Goal: Task Accomplishment & Management: Manage account settings

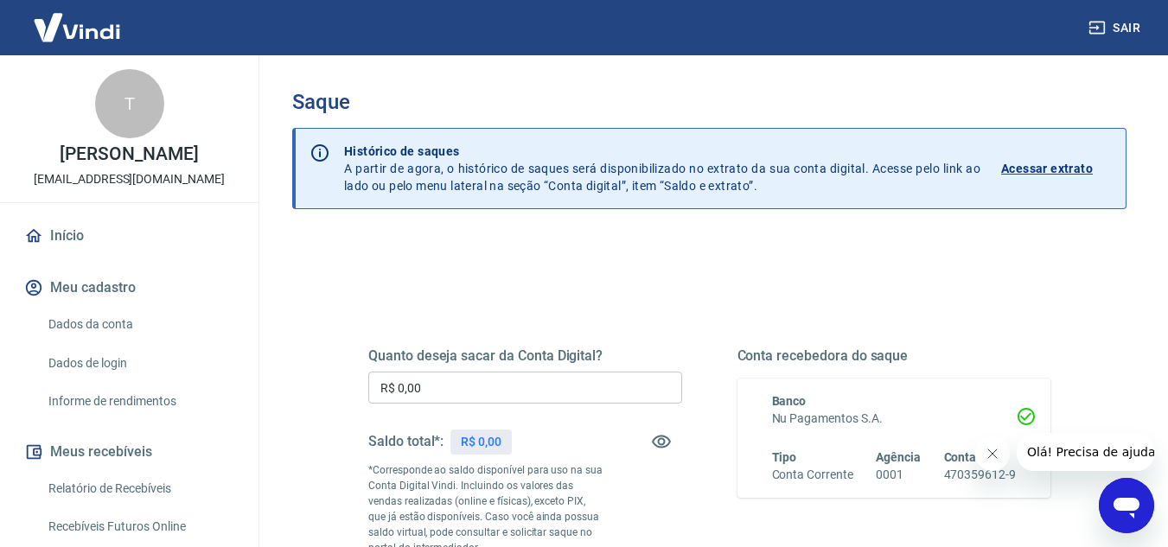
click at [123, 163] on p "[PERSON_NAME]" at bounding box center [129, 154] width 138 height 18
click at [108, 253] on link "Início" at bounding box center [129, 236] width 217 height 38
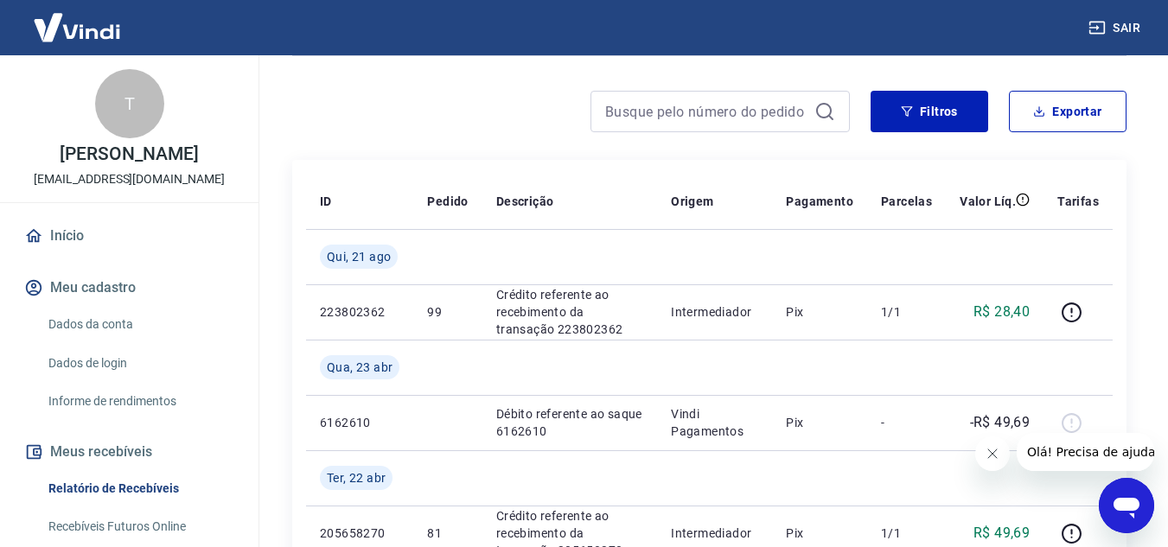
scroll to position [231, 0]
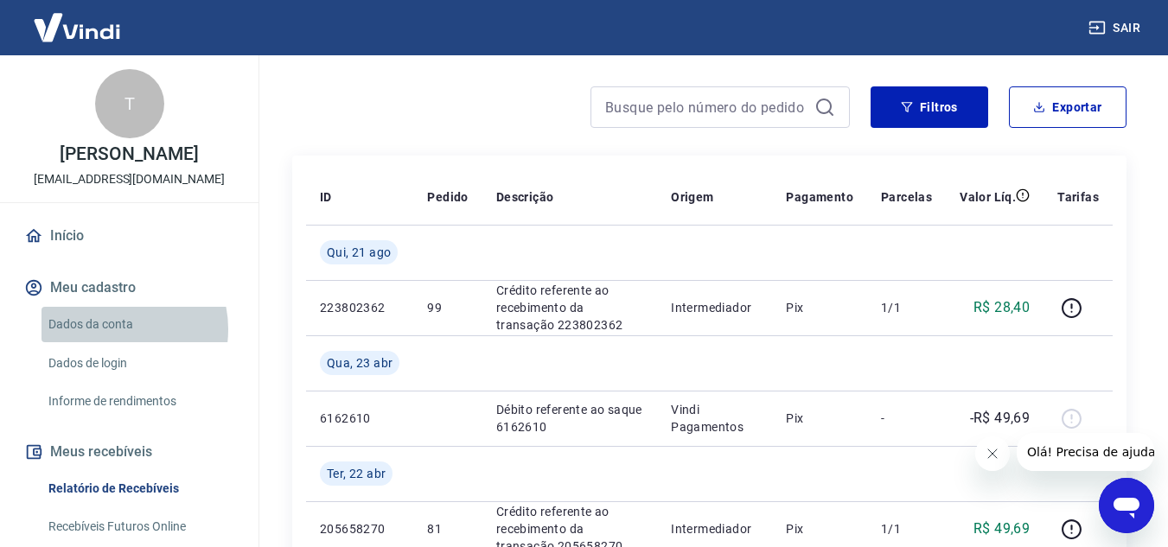
click at [112, 342] on link "Dados da conta" at bounding box center [140, 324] width 196 height 35
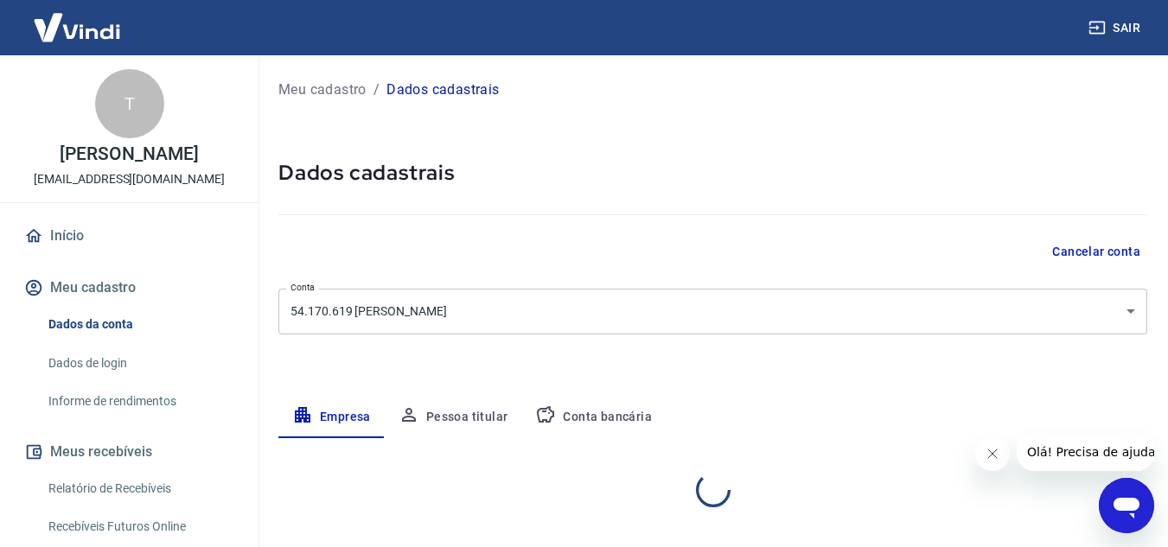
select select "SP"
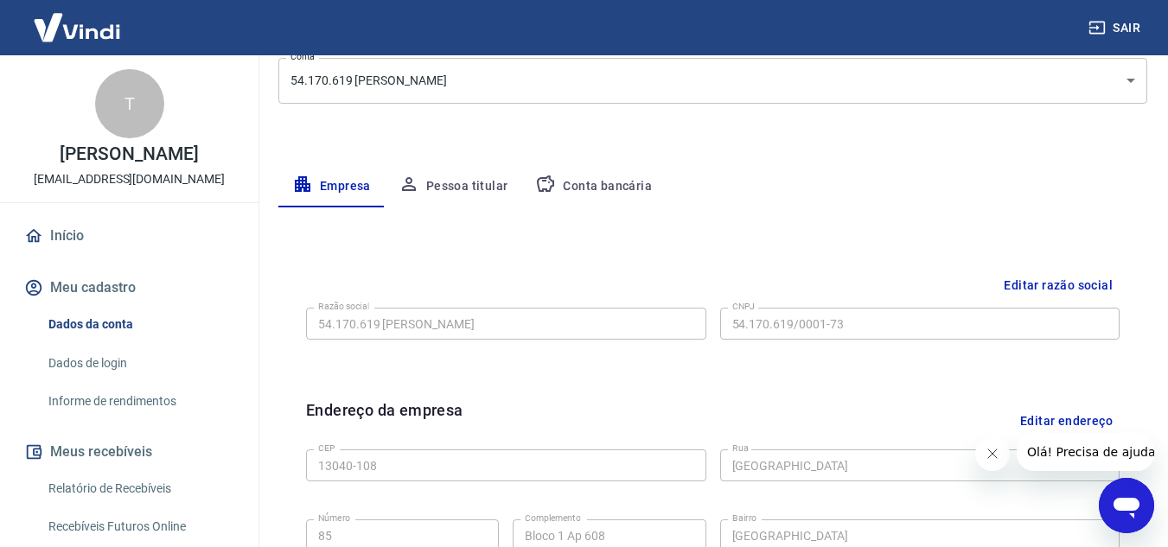
click at [619, 177] on button "Conta bancária" at bounding box center [593, 187] width 144 height 42
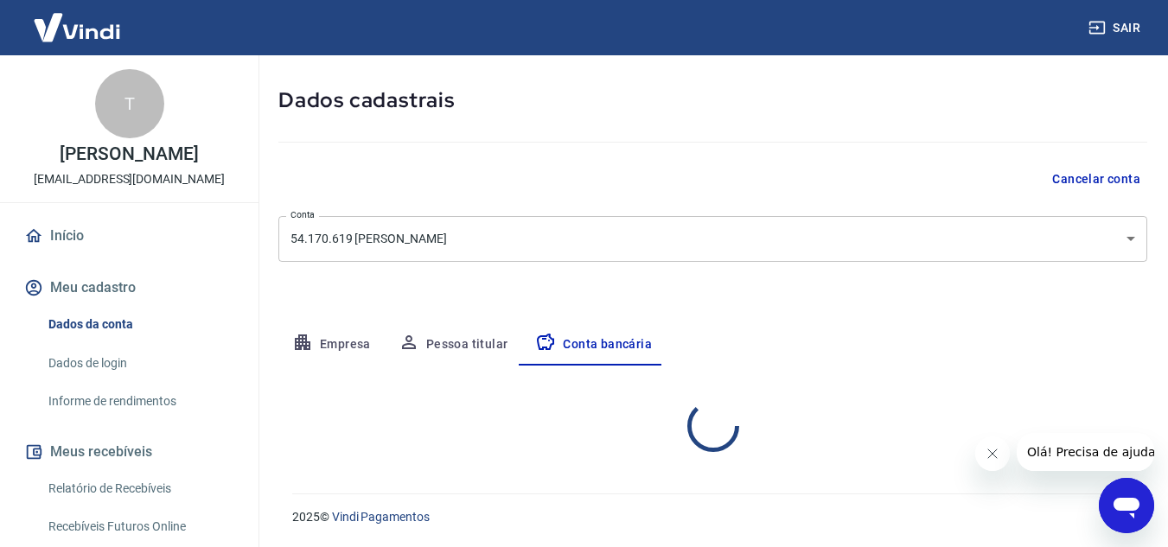
select select "1"
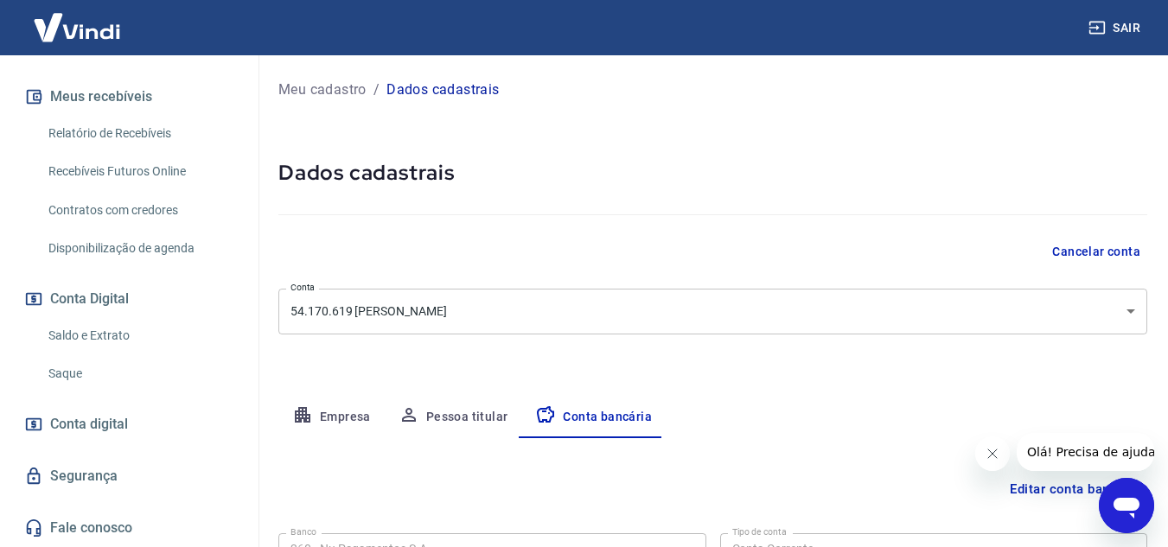
scroll to position [374, 0]
click at [131, 380] on link "Saque" at bounding box center [140, 373] width 196 height 35
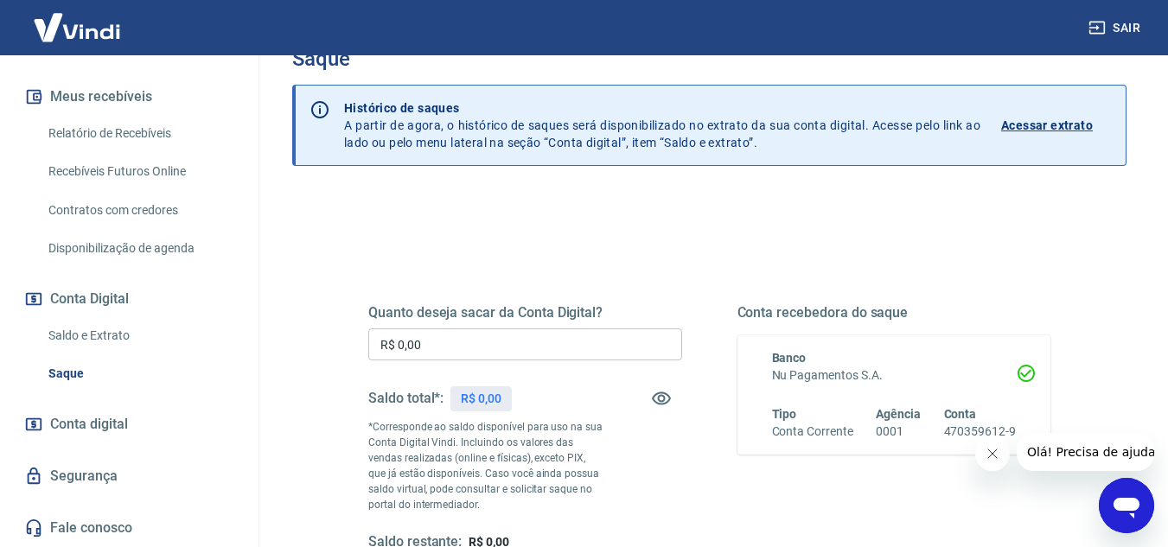
scroll to position [115, 0]
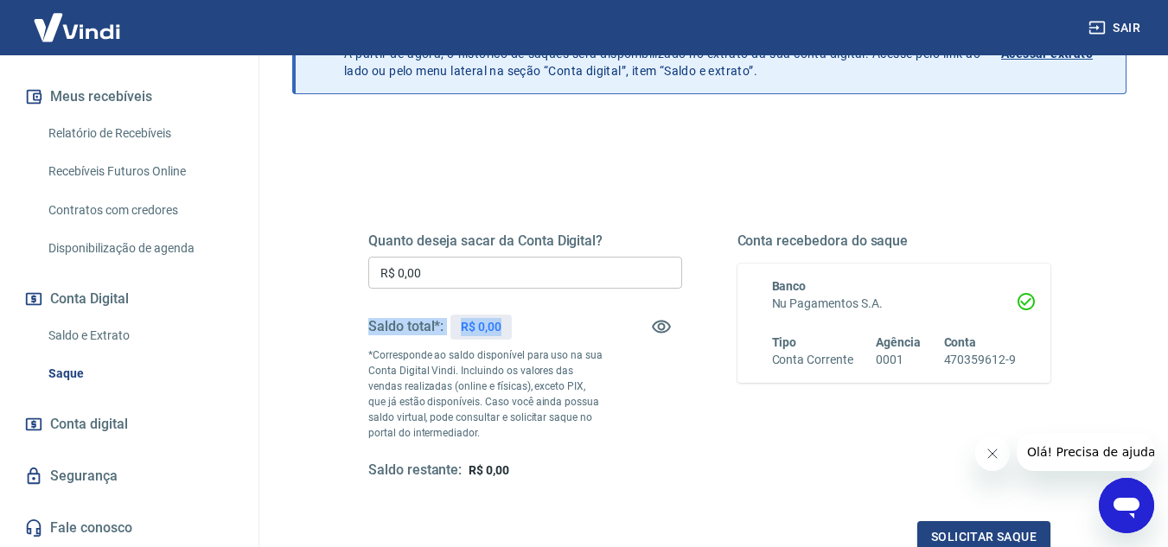
drag, startPoint x: 342, startPoint y: 338, endPoint x: 552, endPoint y: 328, distance: 210.4
click at [552, 328] on div "Quanto deseja sacar da Conta Digital? R$ 0,00 ​ Saldo total*: R$ 0,00 *Correspo…" at bounding box center [709, 366] width 765 height 418
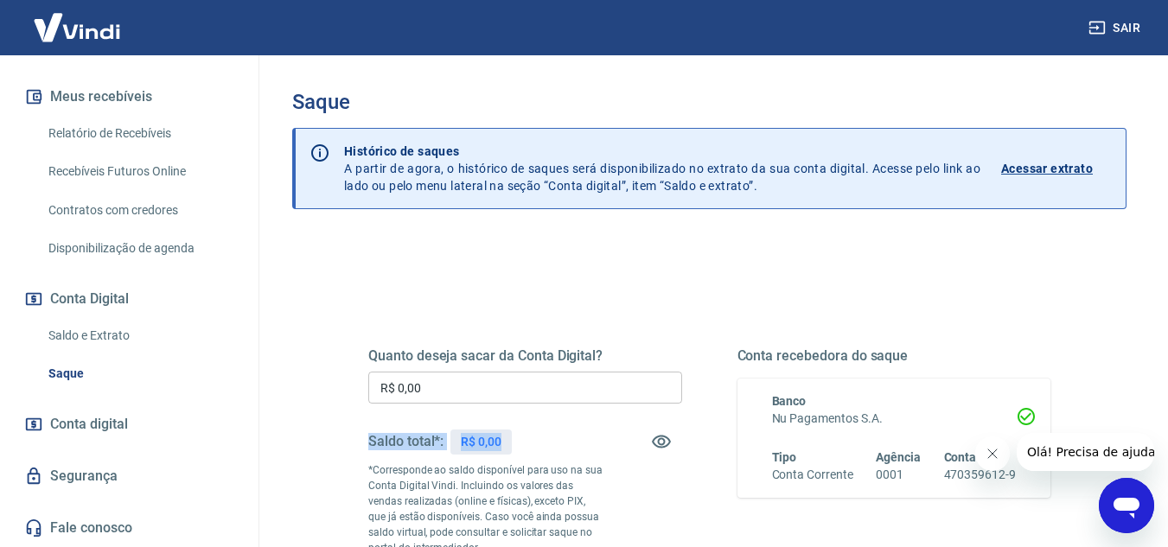
scroll to position [0, 0]
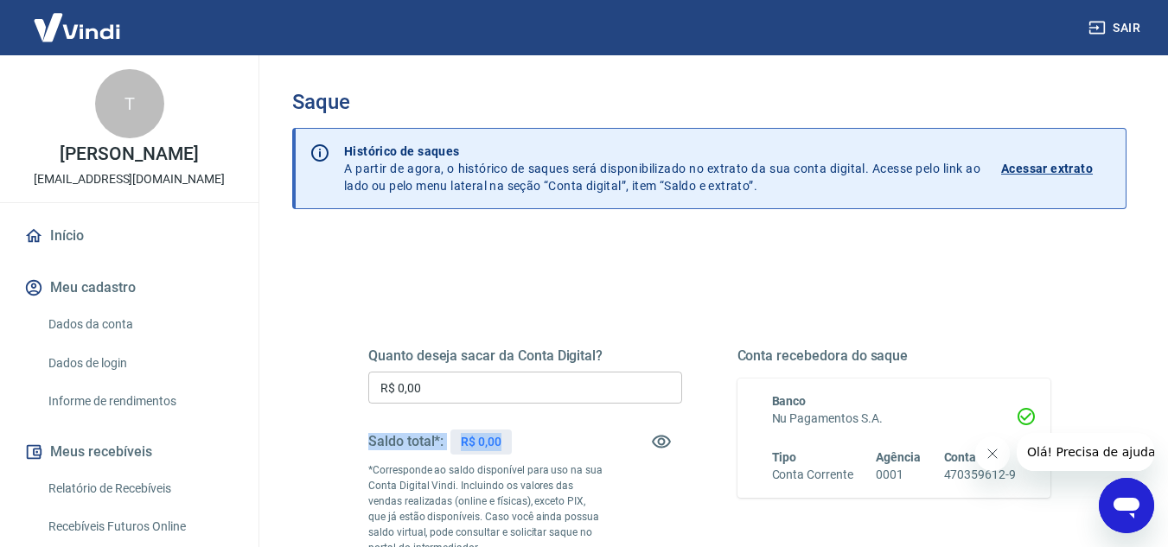
click at [55, 255] on link "Início" at bounding box center [129, 236] width 217 height 38
